Goal: Task Accomplishment & Management: Manage account settings

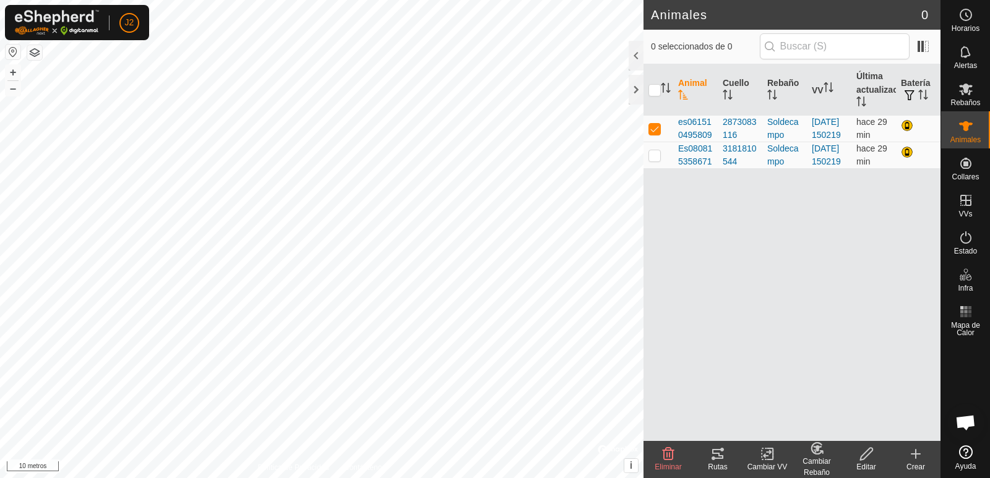
click at [37, 55] on button "button" at bounding box center [34, 52] width 15 height 15
click at [963, 61] on font "Alertas" at bounding box center [965, 65] width 23 height 9
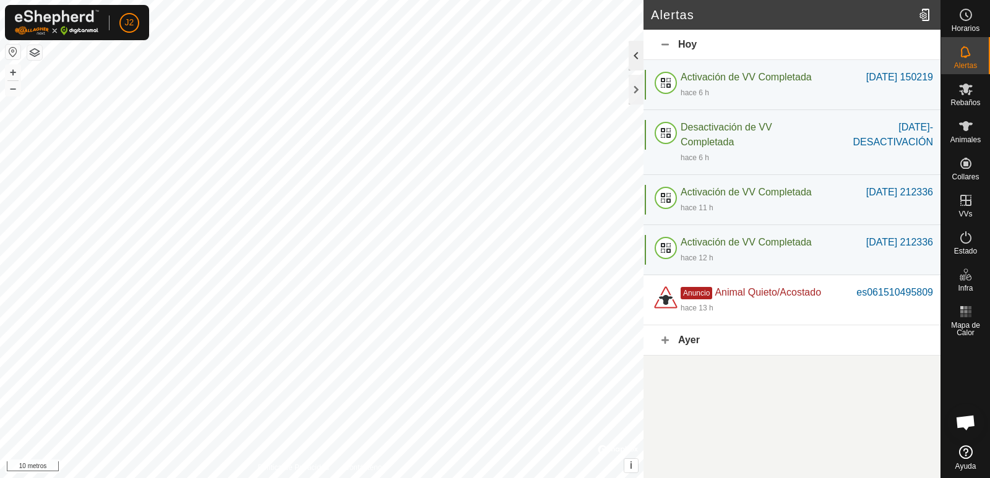
click at [636, 51] on div at bounding box center [636, 56] width 15 height 30
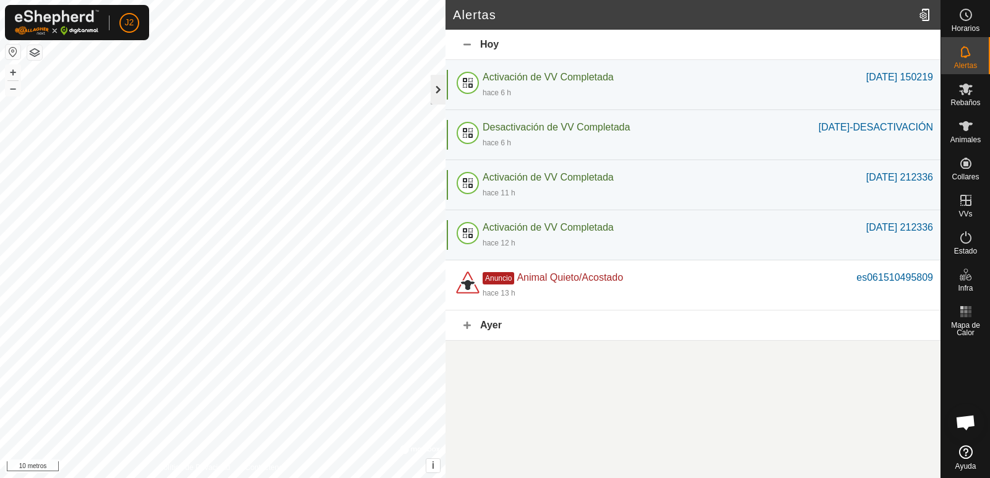
click at [432, 98] on div at bounding box center [438, 90] width 15 height 30
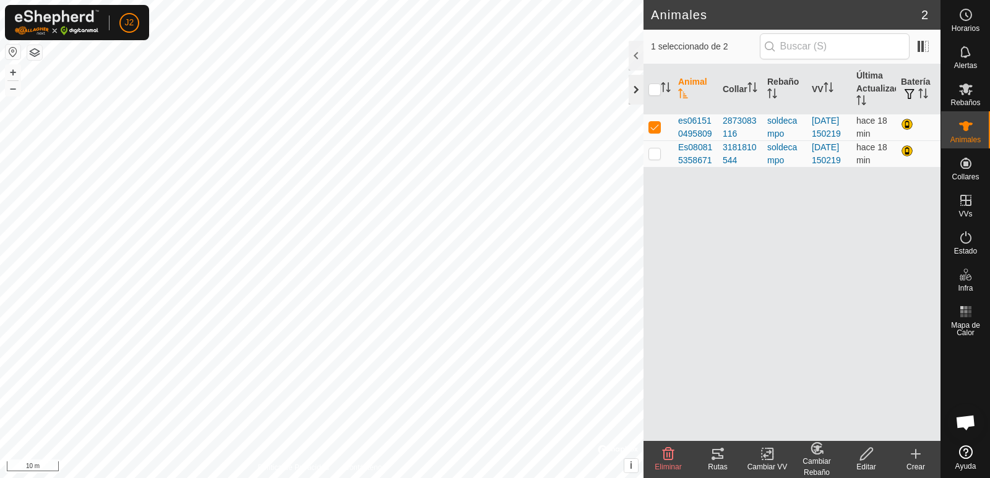
click at [633, 94] on div at bounding box center [636, 90] width 15 height 30
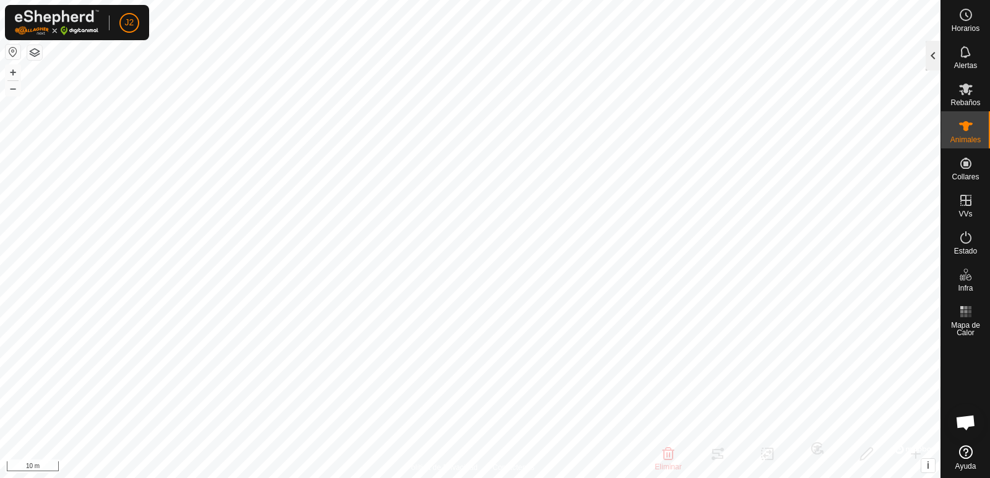
click at [935, 62] on div at bounding box center [933, 56] width 15 height 30
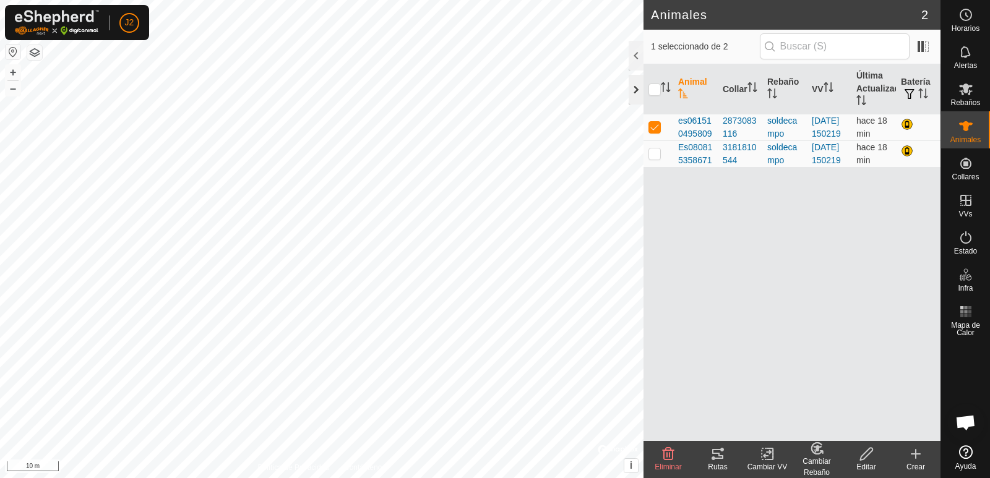
click at [633, 92] on div at bounding box center [636, 90] width 15 height 30
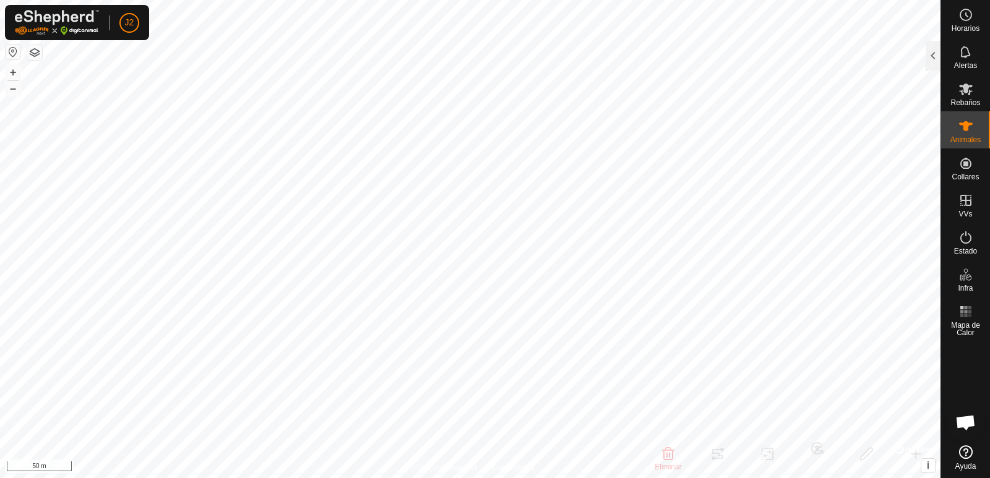
click at [12, 50] on button "button" at bounding box center [13, 52] width 15 height 15
checkbox input "false"
checkbox input "true"
click at [938, 60] on div at bounding box center [933, 56] width 15 height 30
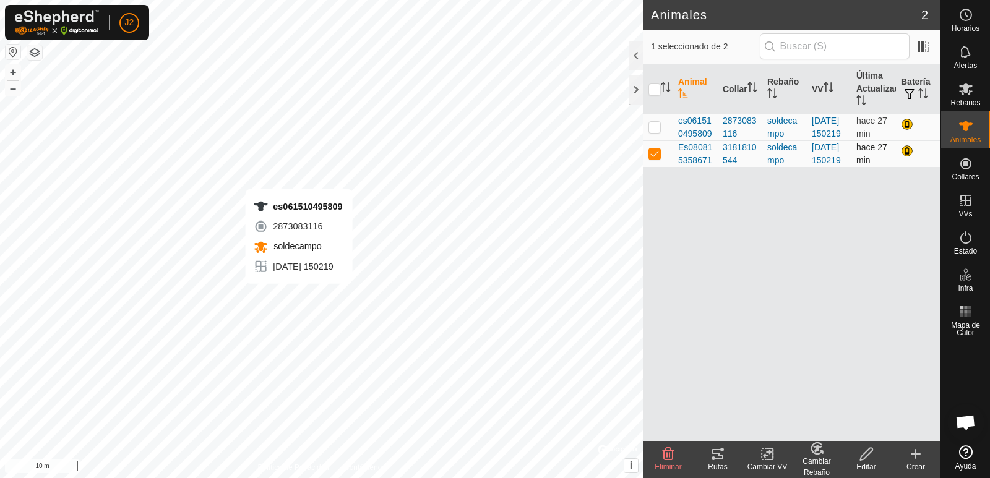
checkbox input "true"
checkbox input "false"
click at [662, 167] on td at bounding box center [659, 153] width 30 height 27
checkbox input "true"
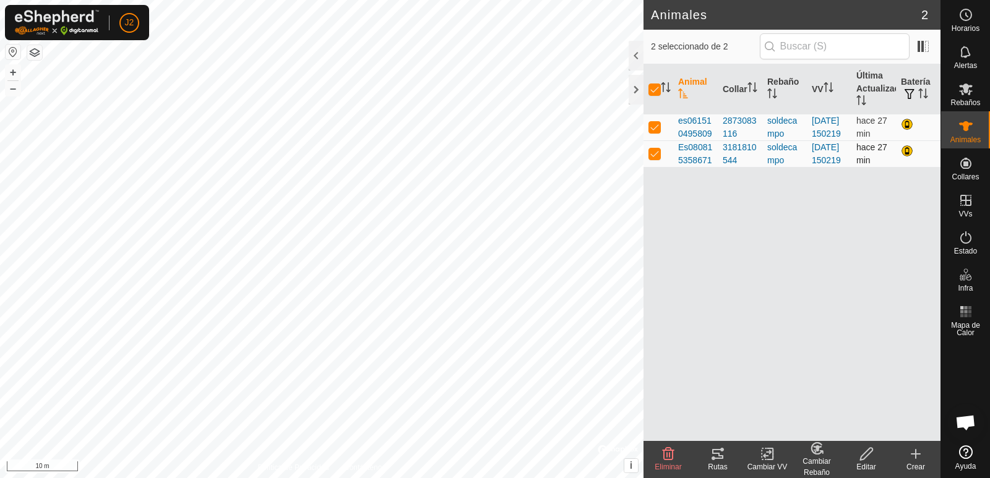
click at [662, 167] on td at bounding box center [659, 153] width 30 height 27
checkbox input "false"
click at [662, 167] on td at bounding box center [659, 153] width 30 height 27
checkbox input "true"
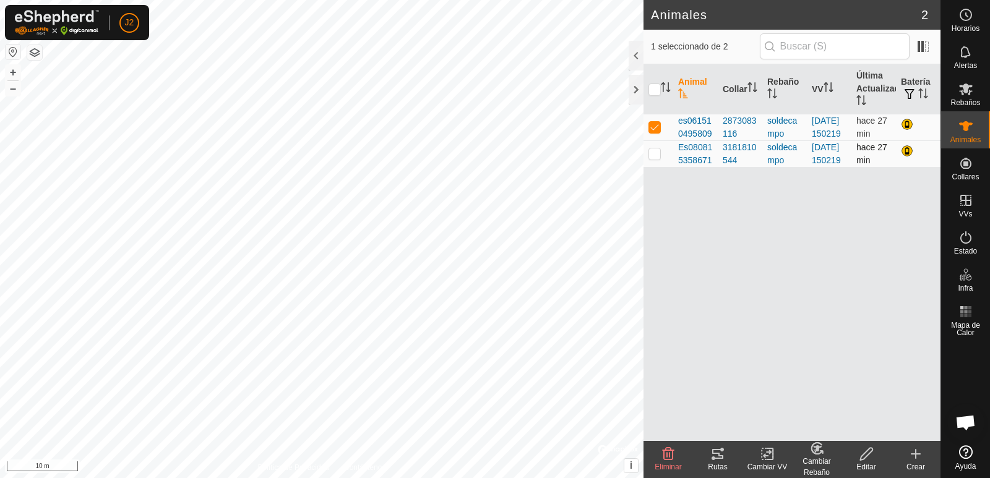
checkbox input "true"
click at [662, 167] on td at bounding box center [659, 153] width 30 height 27
checkbox input "false"
click at [907, 132] on div at bounding box center [908, 125] width 15 height 15
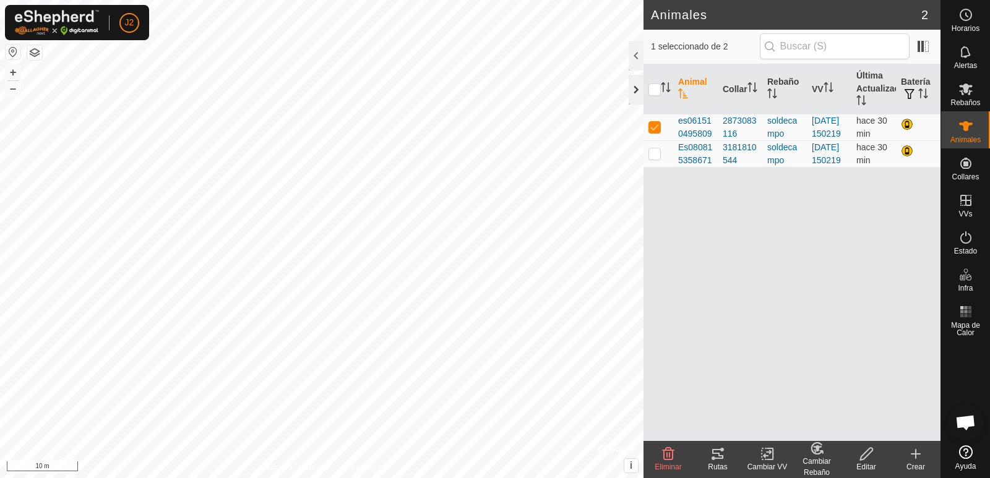
click at [633, 90] on div at bounding box center [636, 90] width 15 height 30
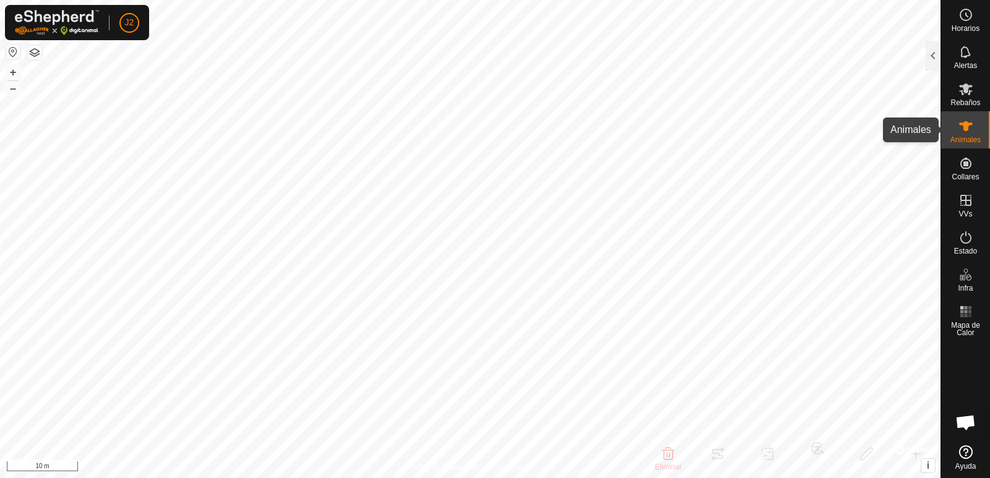
click at [970, 128] on icon at bounding box center [966, 126] width 15 height 15
click at [11, 50] on button "button" at bounding box center [13, 52] width 15 height 15
click at [931, 64] on div at bounding box center [933, 56] width 15 height 30
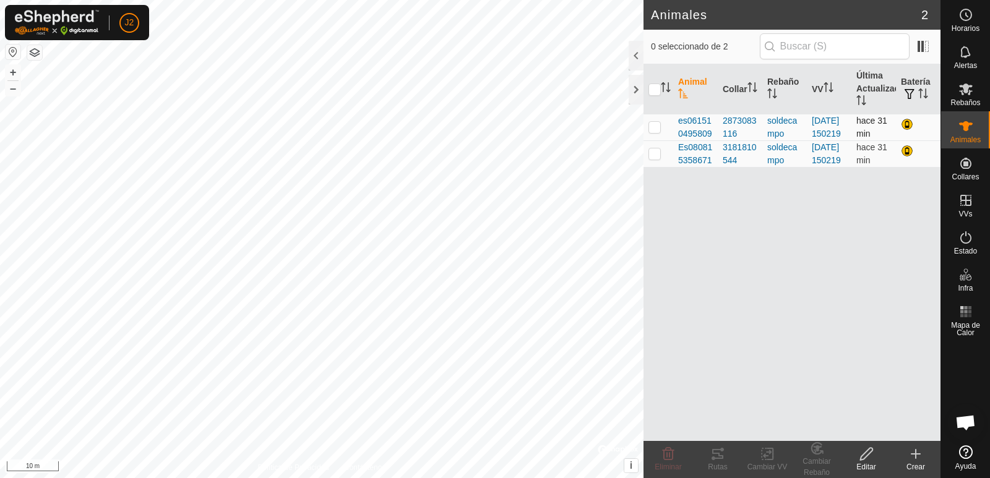
click at [657, 132] on p-checkbox at bounding box center [655, 127] width 12 height 10
click at [12, 52] on button "button" at bounding box center [13, 52] width 15 height 15
click at [655, 130] on p-checkbox at bounding box center [655, 127] width 12 height 10
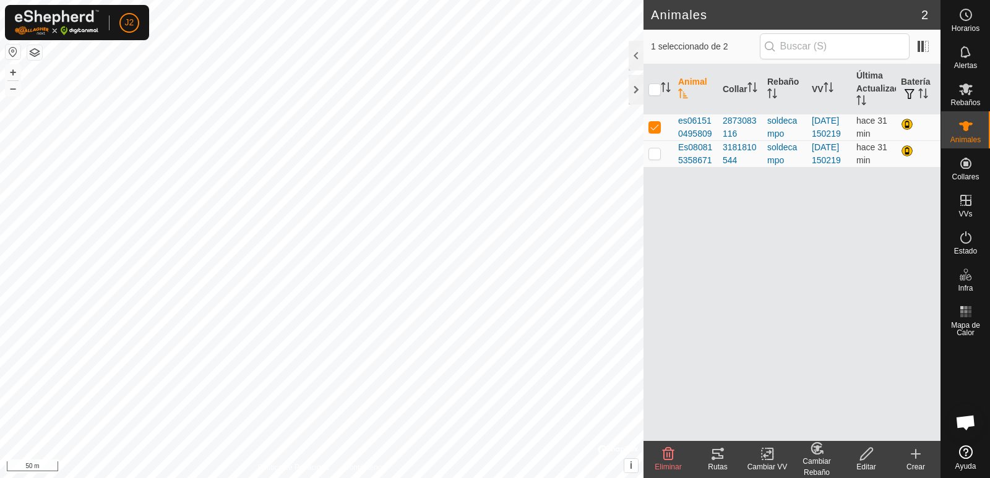
click at [718, 462] on div "Rutas" at bounding box center [718, 467] width 50 height 11
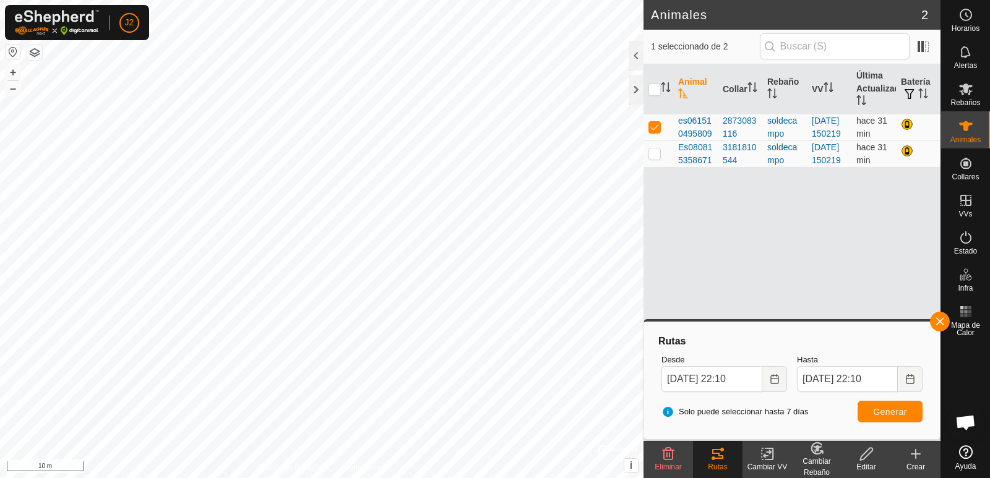
click at [777, 254] on div "Animal Collar Rebaño VV Última Actualización Batería es061510495809 2873083116 …" at bounding box center [792, 252] width 297 height 377
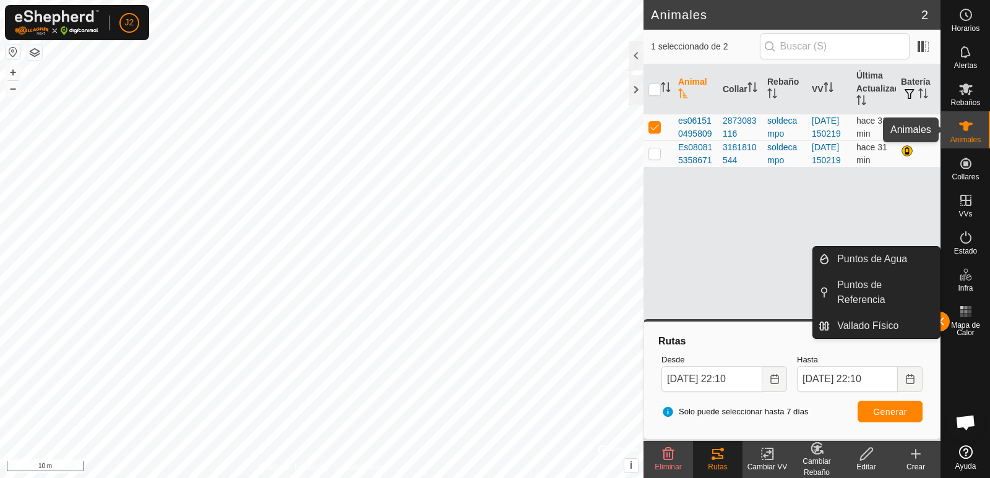
click at [968, 137] on span "Animales" at bounding box center [966, 139] width 30 height 7
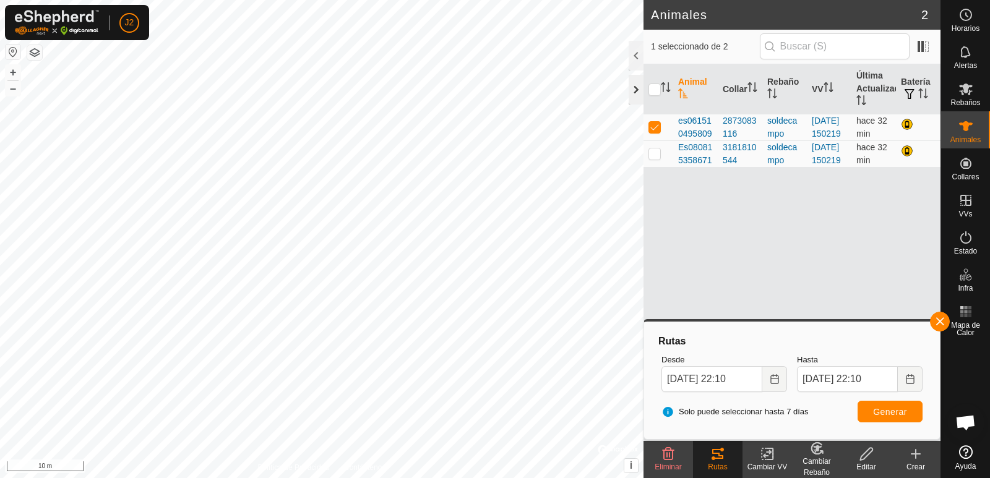
click at [633, 93] on div at bounding box center [636, 90] width 15 height 30
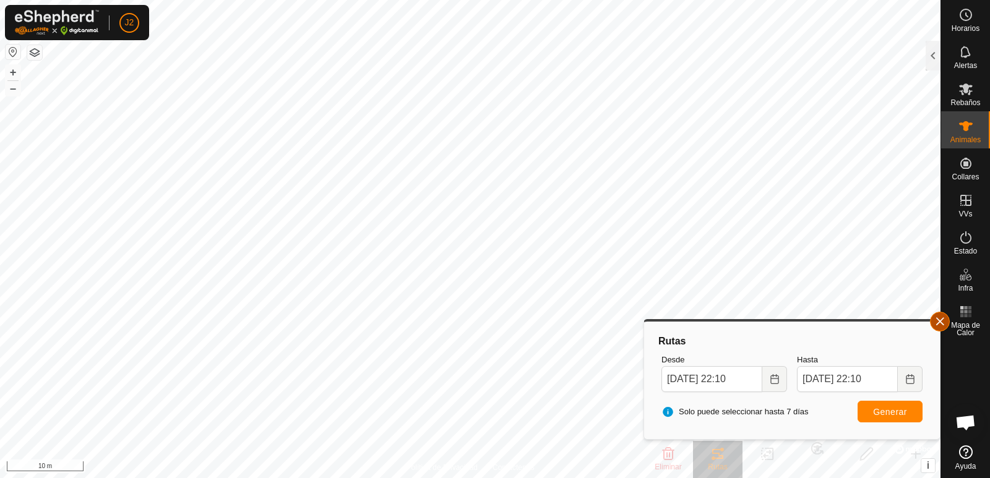
click at [939, 322] on button "button" at bounding box center [940, 322] width 20 height 20
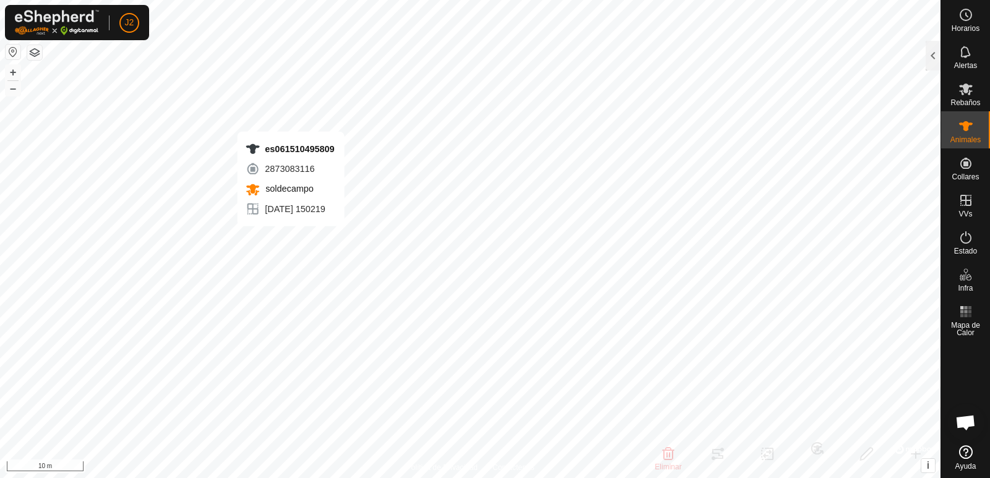
checkbox input "false"
click at [936, 58] on div at bounding box center [933, 56] width 15 height 30
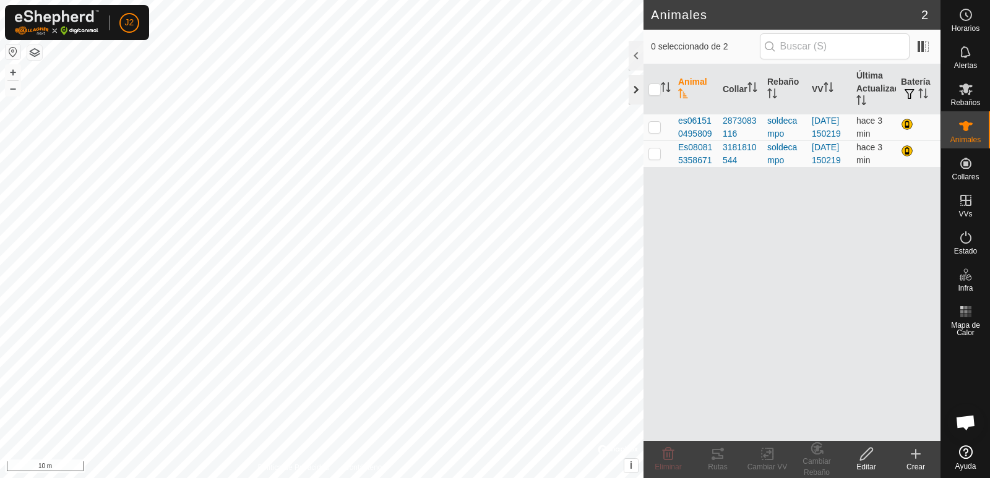
click at [633, 92] on div at bounding box center [636, 90] width 15 height 30
